Goal: Task Accomplishment & Management: Complete application form

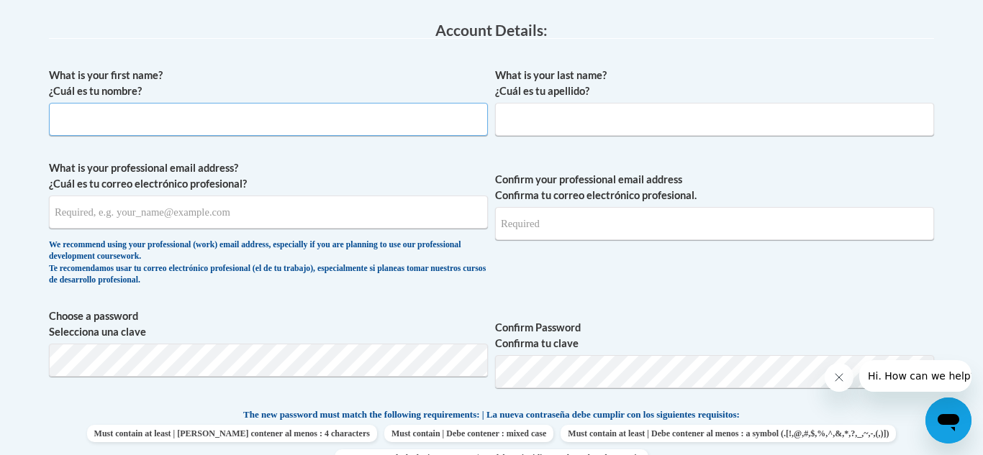
click at [83, 127] on input "What is your first name? ¿Cuál es tu nombre?" at bounding box center [268, 119] width 439 height 33
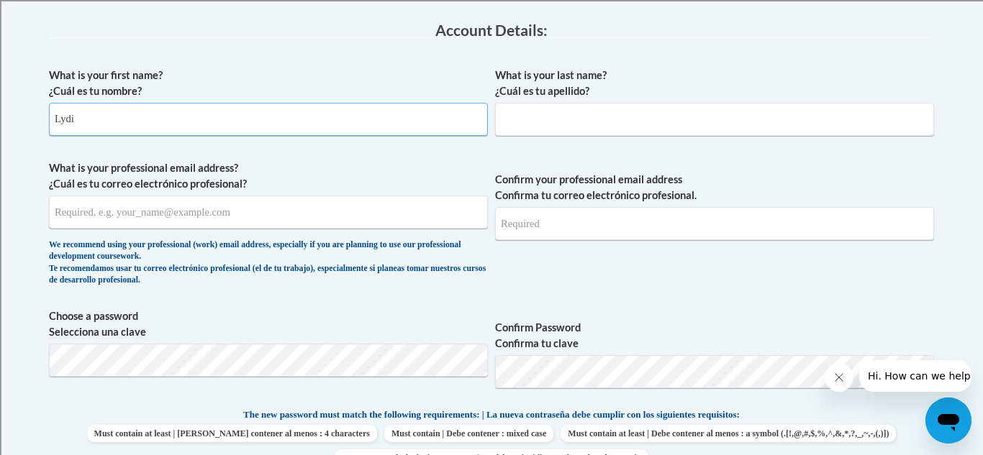
type input "Lydia"
type input "yost"
type input "yostlydia13@gmail.com"
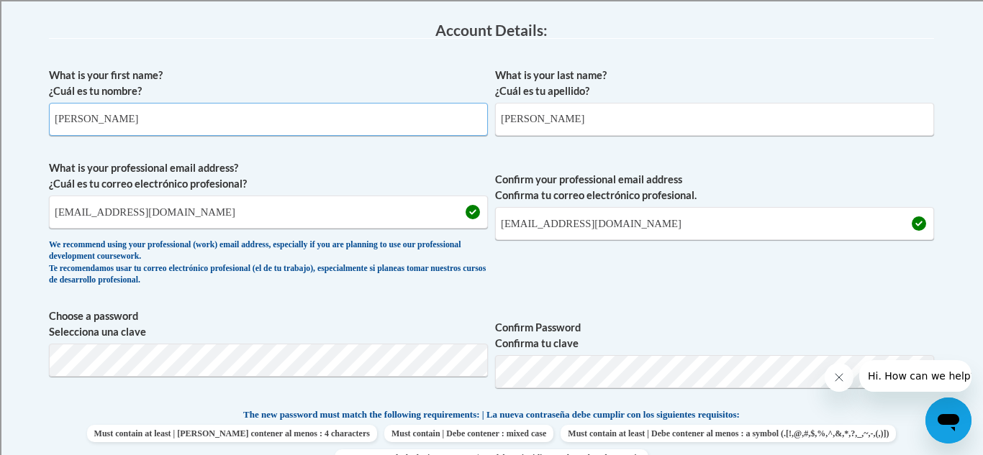
type input "[PERSON_NAME]"
drag, startPoint x: 292, startPoint y: 208, endPoint x: 0, endPoint y: 214, distance: 292.2
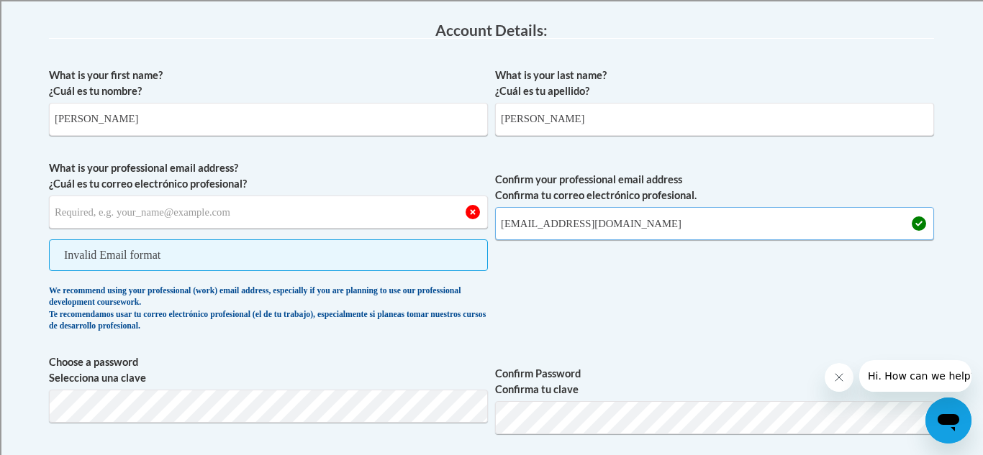
click at [731, 218] on input "yostlydia13@gmail.com" at bounding box center [714, 223] width 439 height 33
type input "y"
click at [192, 221] on input "What is your professional email address? ¿Cuál es tu correo electrónico profesi…" at bounding box center [268, 212] width 439 height 33
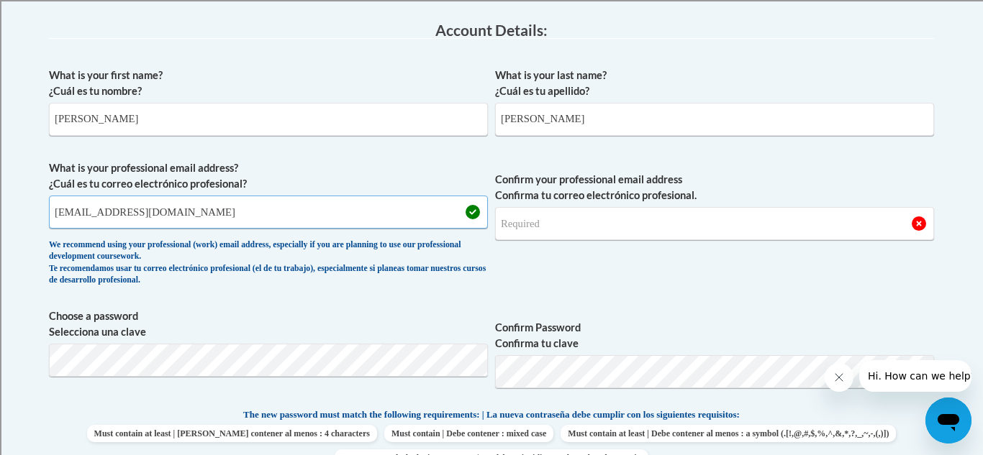
type input "lyost@shorewood.k12.wi.us"
click at [543, 215] on input "Confirm your professional email address Confirma tu correo electrónico profesio…" at bounding box center [714, 223] width 439 height 33
click at [503, 221] on input "Lyost@shorewood.k12.wi.us" at bounding box center [714, 223] width 439 height 33
type input "lyost@shorewood.k12.wi.us"
click at [904, 286] on span "Confirm your professional email address Confirma tu correo electrónico profesio…" at bounding box center [714, 226] width 439 height 133
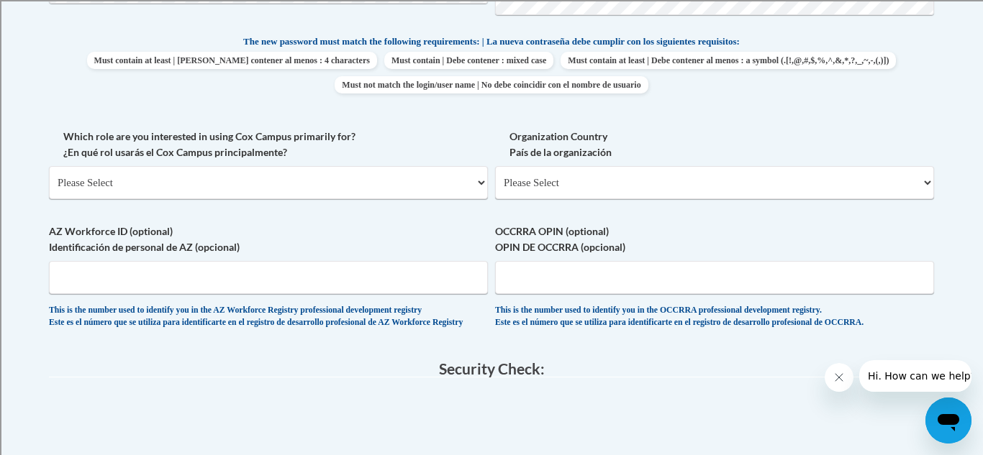
scroll to position [748, 0]
click at [262, 186] on select "Please Select College/University | Colegio/Universidad Community/Nonprofit Part…" at bounding box center [268, 181] width 439 height 33
select select "fbf2d438-af2f-41f8-98f1-81c410e29de3"
click at [49, 165] on select "Please Select College/University | Colegio/Universidad Community/Nonprofit Part…" at bounding box center [268, 181] width 439 height 33
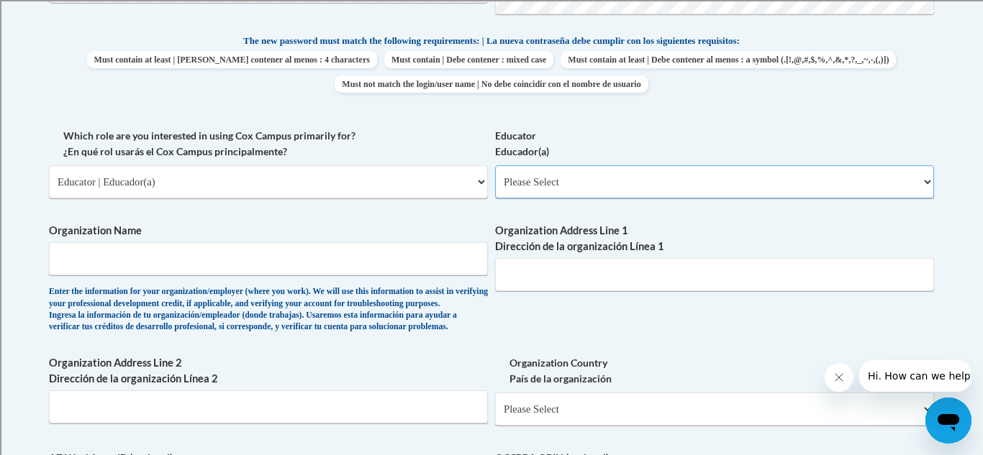
click at [669, 188] on select "Please Select Early Learning/Daycare Teacher/Family Home Care Provider | Maestr…" at bounding box center [714, 181] width 439 height 33
select select "11a86997-7122-4e2e-80c7-11975180ece4"
click at [495, 165] on select "Please Select Early Learning/Daycare Teacher/Family Home Care Provider | Maestr…" at bounding box center [714, 181] width 439 height 33
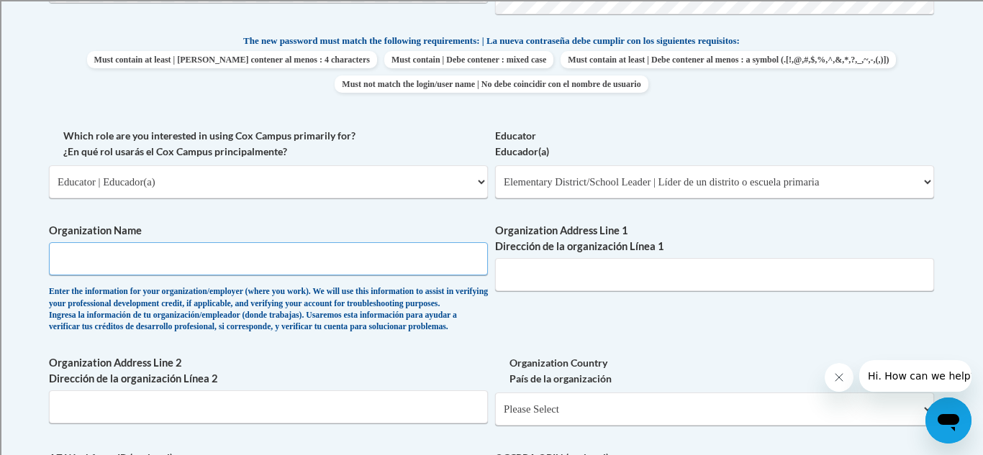
click at [283, 266] on input "Organization Name" at bounding box center [268, 258] width 439 height 33
type input "Shorewood School District"
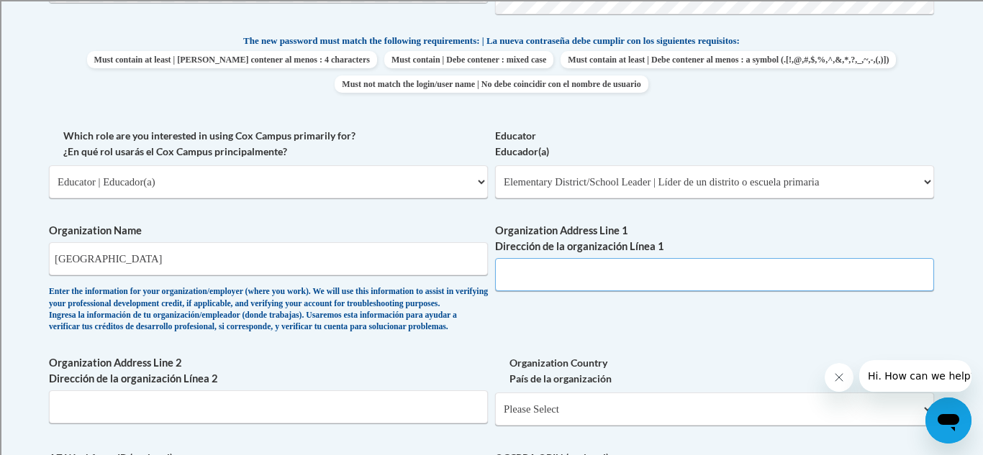
click at [563, 286] on input "Organization Address Line 1 Dirección de la organización Línea 1" at bounding box center [714, 274] width 439 height 33
type input "2100 east Capital shorewood wi 53211"
click at [393, 340] on div "Organization Name Shorewood School District Enter the information for your orga…" at bounding box center [268, 281] width 439 height 117
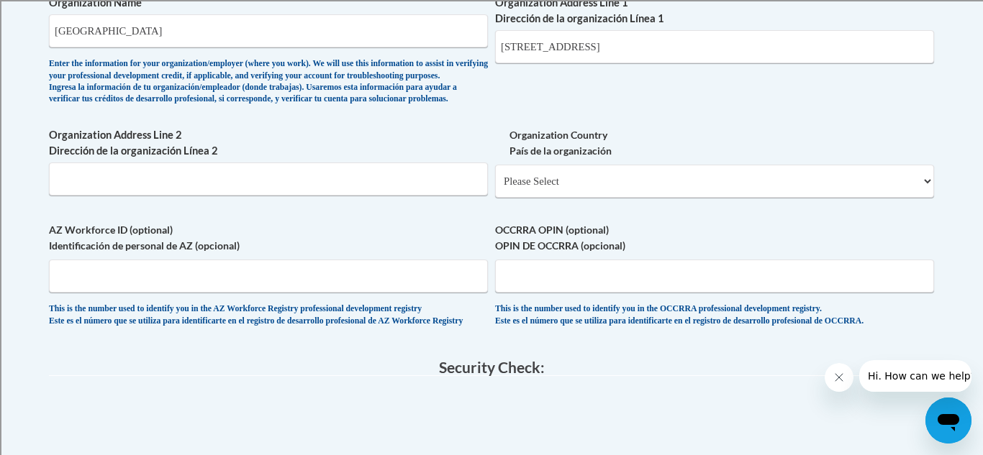
scroll to position [978, 0]
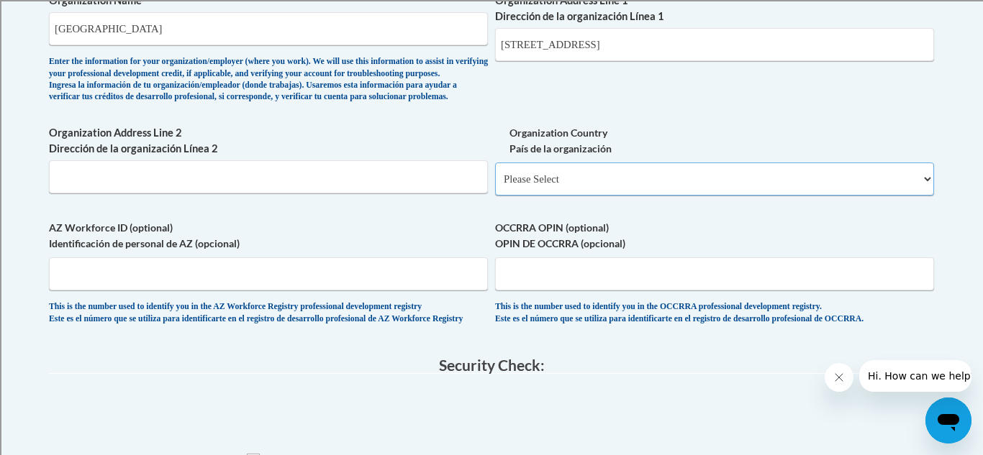
click at [575, 196] on select "Please Select United States | Estados Unidos Outside of the United States | Fue…" at bounding box center [714, 179] width 439 height 33
select select "ad49bcad-a171-4b2e-b99c-48b446064914"
click at [495, 186] on select "Please Select United States | Estados Unidos Outside of the United States | Fue…" at bounding box center [714, 179] width 439 height 33
select select
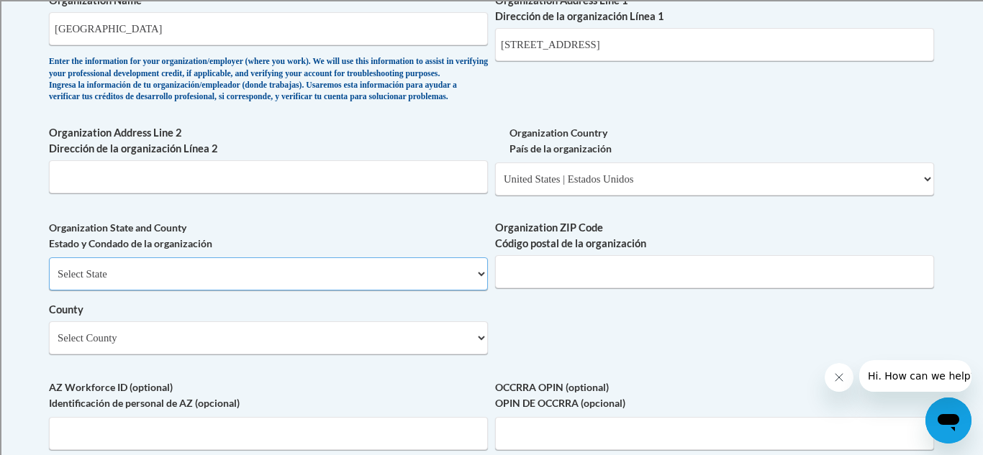
click at [155, 291] on select "Select State Alabama Alaska Arizona Arkansas California Colorado Connecticut De…" at bounding box center [268, 274] width 439 height 33
select select "Wisconsin"
click at [49, 281] on select "Select State Alabama Alaska Arizona Arkansas California Colorado Connecticut De…" at bounding box center [268, 274] width 439 height 33
click at [560, 289] on input "Organization ZIP Code Código postal de la organización" at bounding box center [714, 271] width 439 height 33
type input "53211"
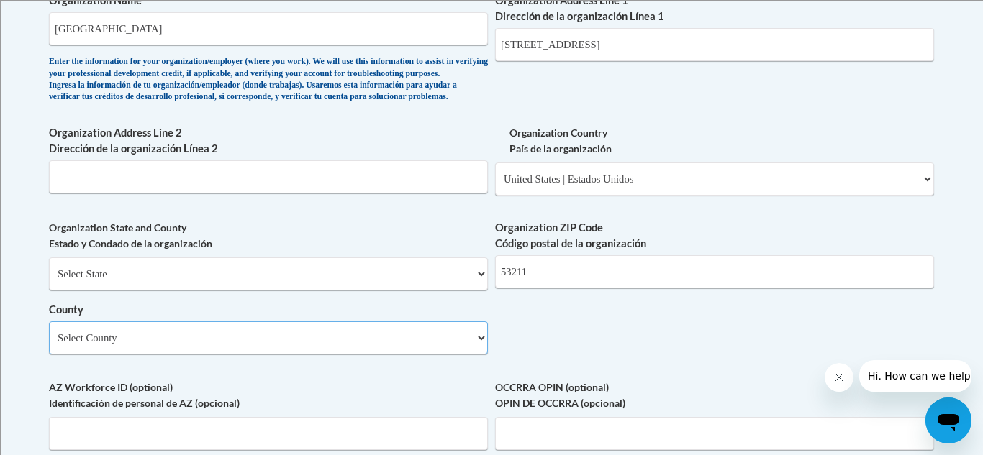
click at [275, 355] on select "Select County Adams Ashland Barron Bayfield Brown Buffalo Burnett Calumet Chipp…" at bounding box center [268, 338] width 439 height 33
select select "Milwaukee"
click at [49, 345] on select "Select County Adams Ashland Barron Bayfield Brown Buffalo Burnett Calumet Chipp…" at bounding box center [268, 338] width 439 height 33
click at [30, 315] on body "This site uses cookies to help improve your learning experience. By continuing …" at bounding box center [491, 149] width 983 height 2255
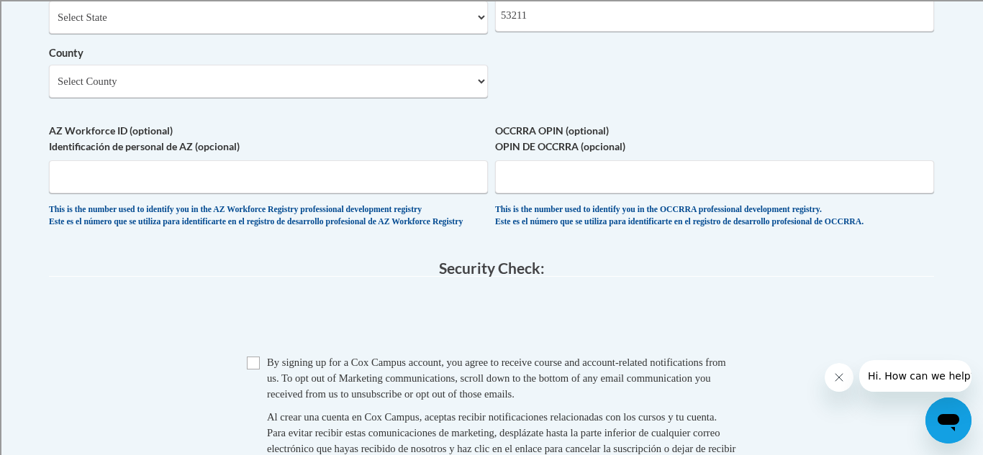
scroll to position [1237, 0]
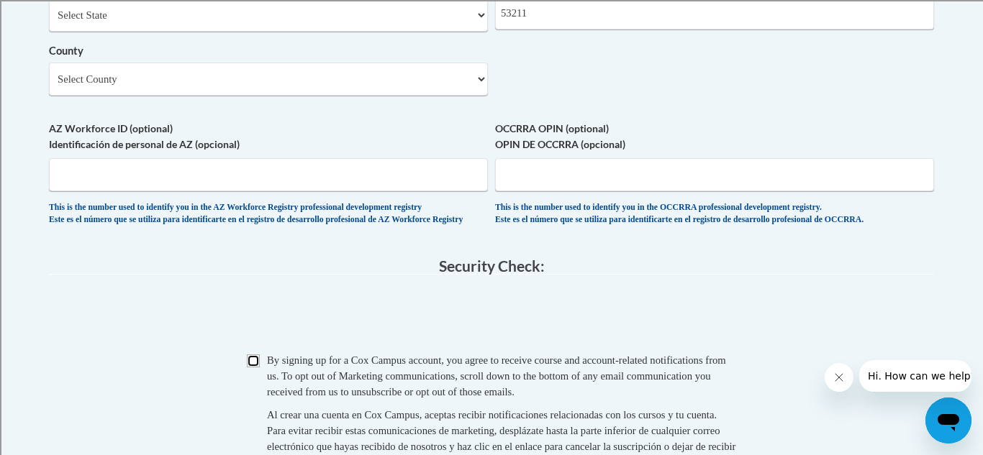
click at [252, 368] on input "Checkbox" at bounding box center [253, 361] width 13 height 13
checkbox input "true"
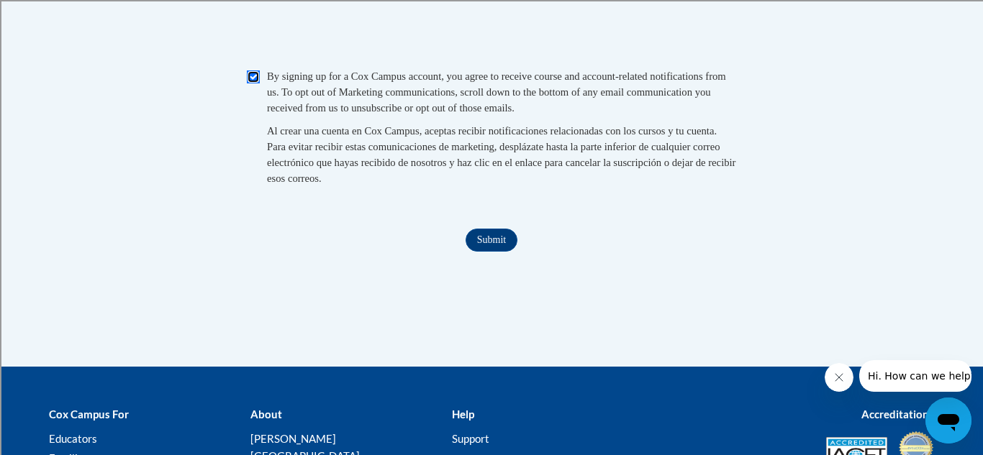
scroll to position [1525, 0]
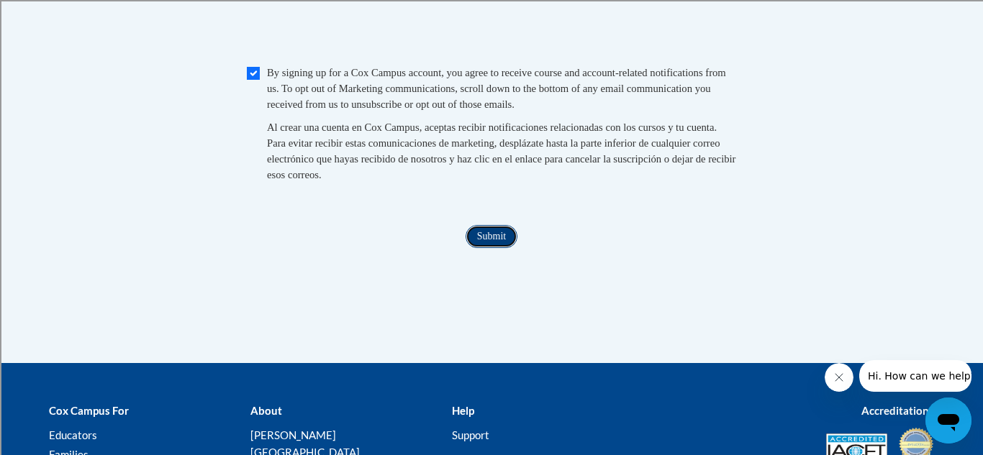
click at [506, 248] on input "Submit" at bounding box center [491, 236] width 52 height 23
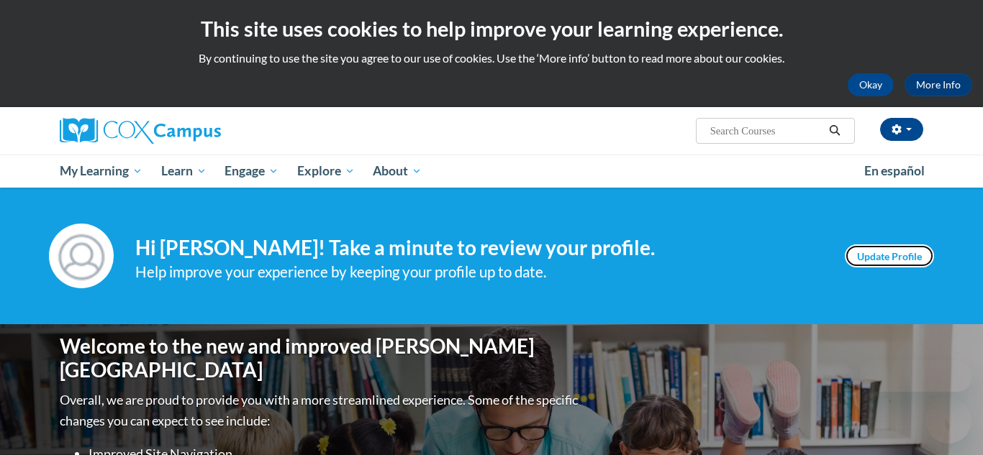
click at [866, 250] on link "Update Profile" at bounding box center [889, 256] width 89 height 23
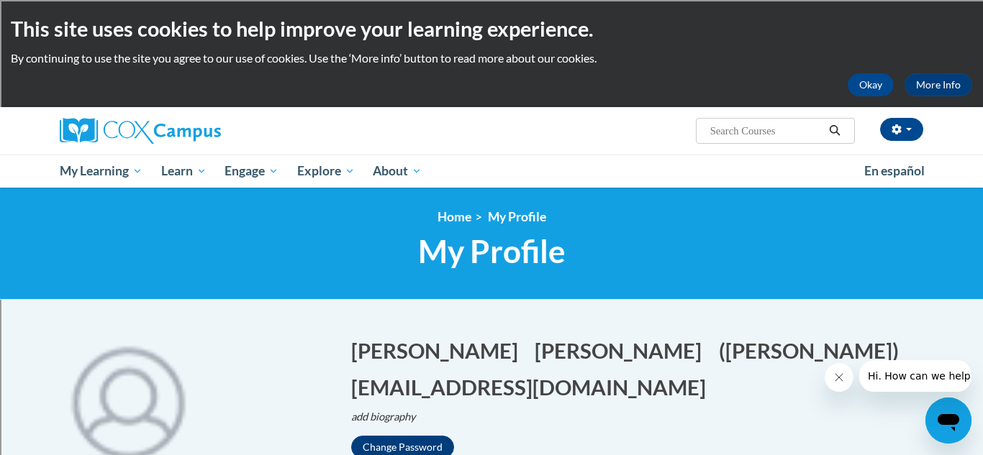
click at [940, 24] on html "This site uses cookies to help improve your learning experience. By continuing …" at bounding box center [491, 227] width 983 height 455
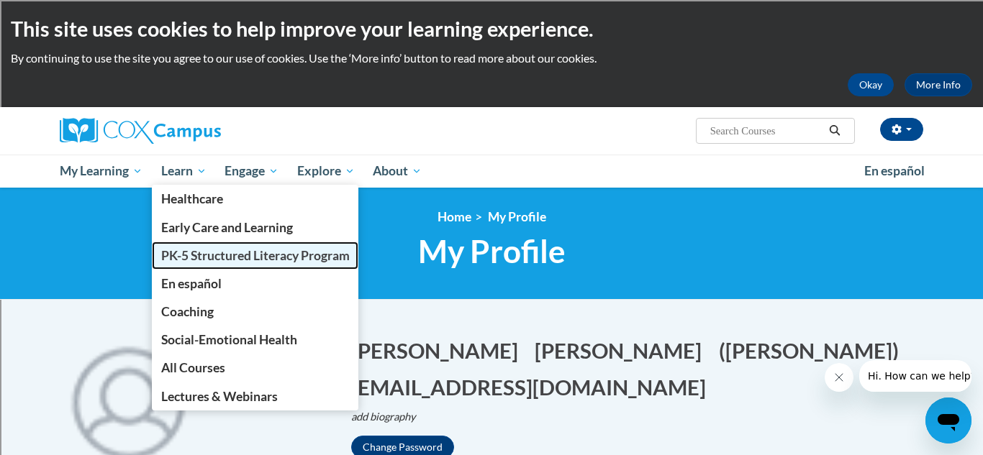
click at [207, 252] on span "PK-5 Structured Literacy Program" at bounding box center [255, 255] width 188 height 15
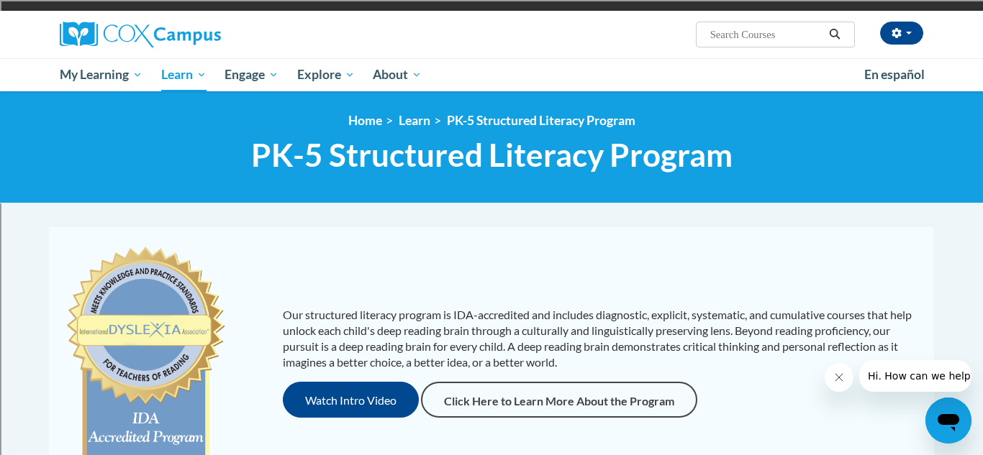
scroll to position [58, 0]
